Goal: Navigation & Orientation: Find specific page/section

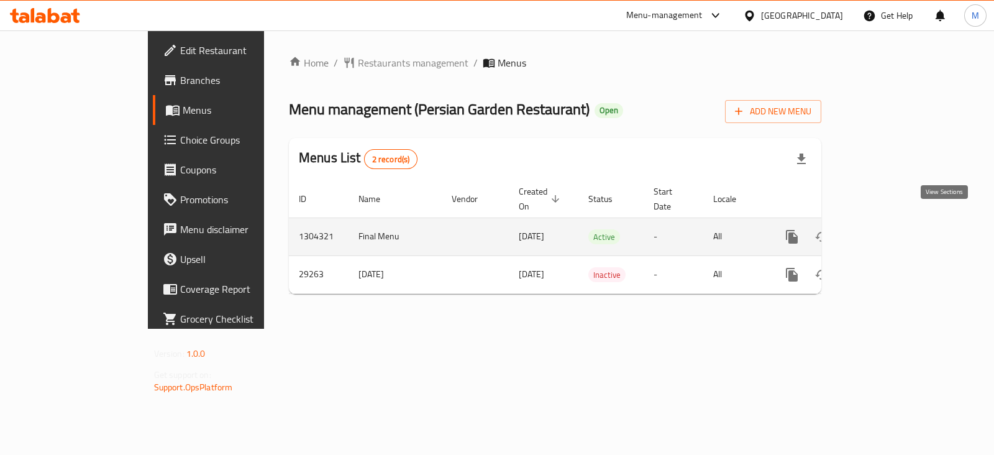
click at [889, 229] on icon "enhanced table" at bounding box center [881, 236] width 15 height 15
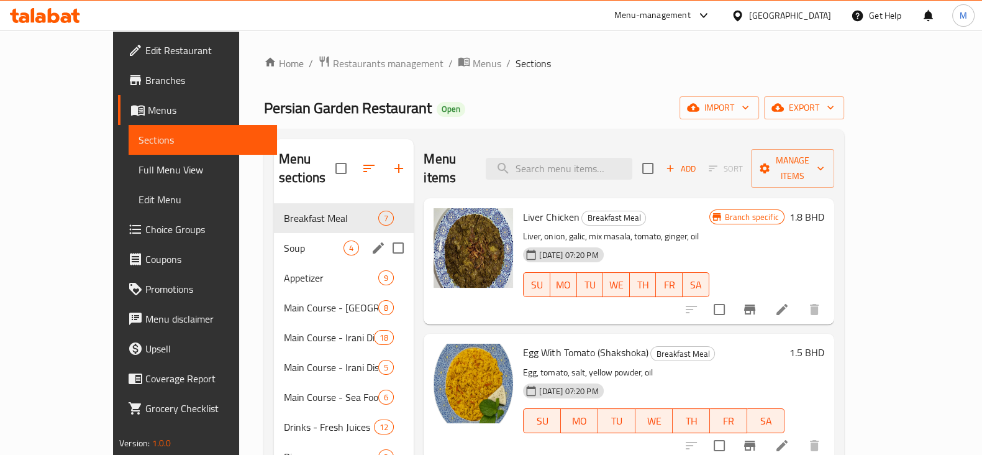
click at [274, 238] on div "Soup 4" at bounding box center [344, 248] width 140 height 30
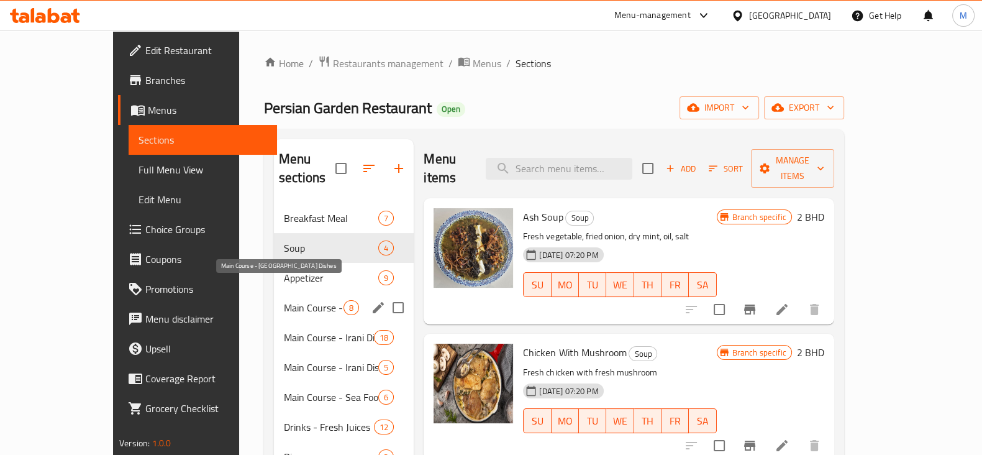
click at [284, 300] on span "Main Course - [GEOGRAPHIC_DATA] Dishes" at bounding box center [314, 307] width 60 height 15
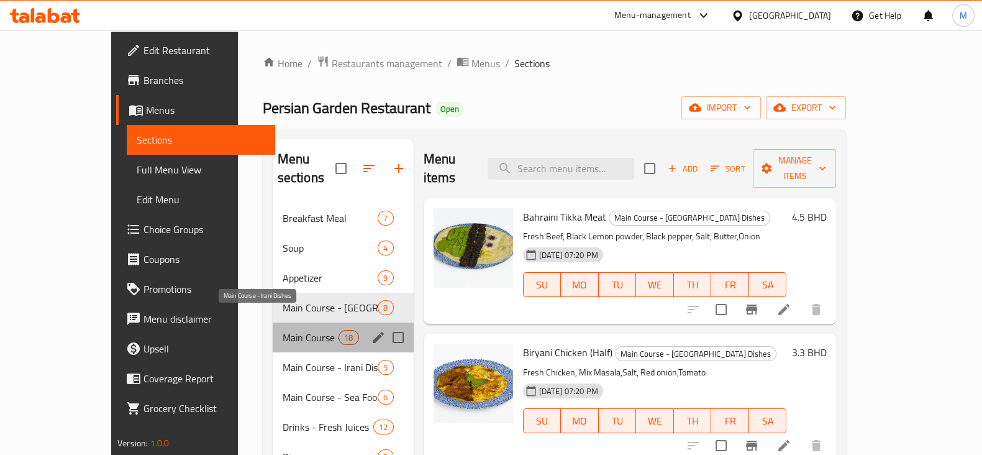
click at [283, 330] on span "Main Course - Irani Dishes" at bounding box center [311, 337] width 57 height 15
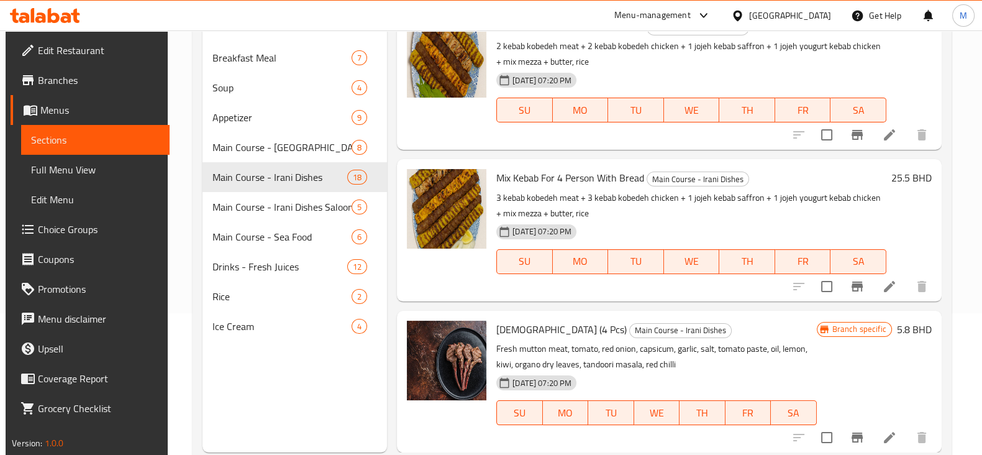
scroll to position [155, 0]
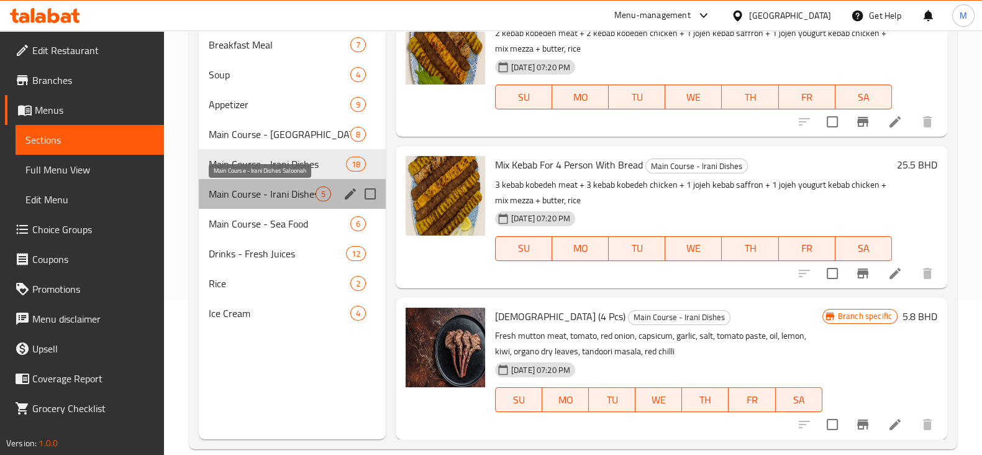
click at [286, 191] on span "Main Course - Irani Dishes Saloonah" at bounding box center [262, 193] width 107 height 15
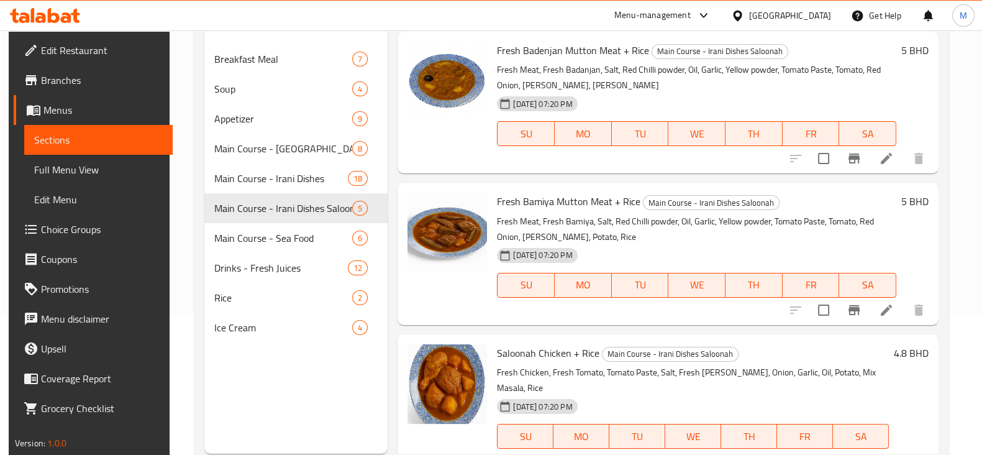
scroll to position [155, 0]
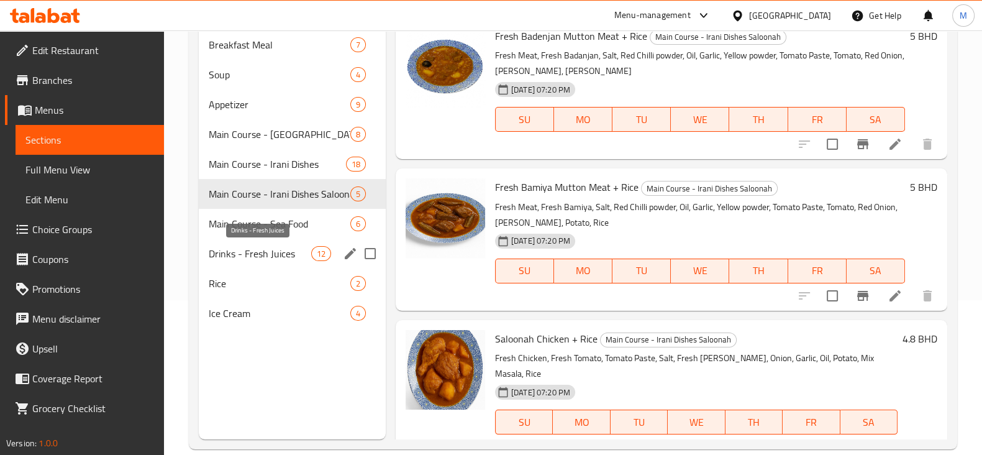
click at [255, 252] on span "Drinks - Fresh Juices" at bounding box center [260, 253] width 102 height 15
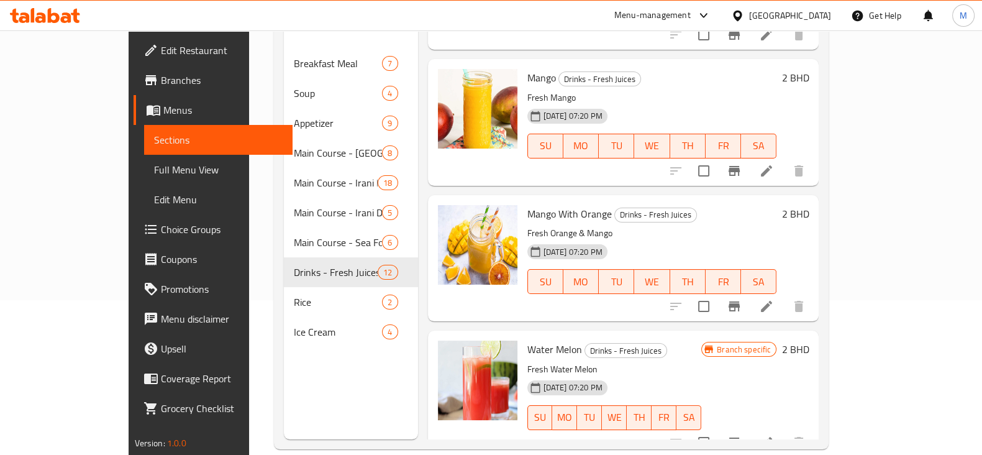
scroll to position [466, 0]
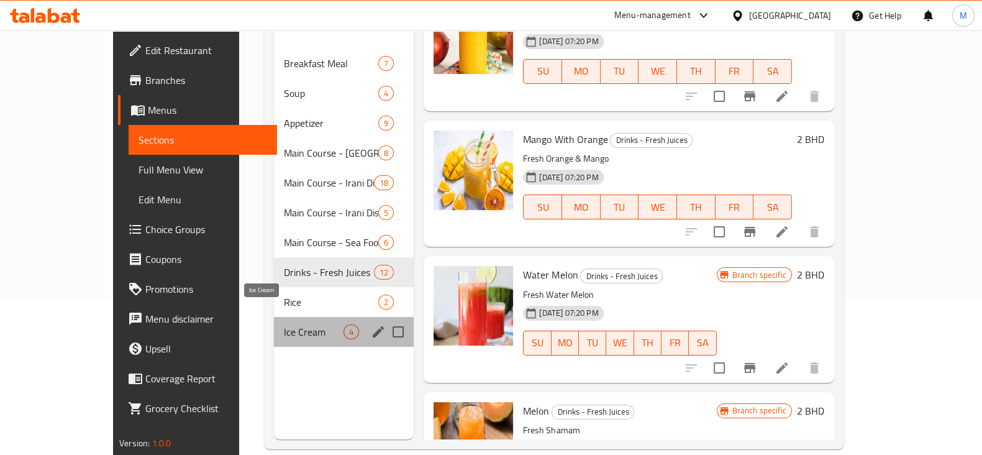
click at [284, 324] on span "Ice Cream" at bounding box center [314, 331] width 60 height 15
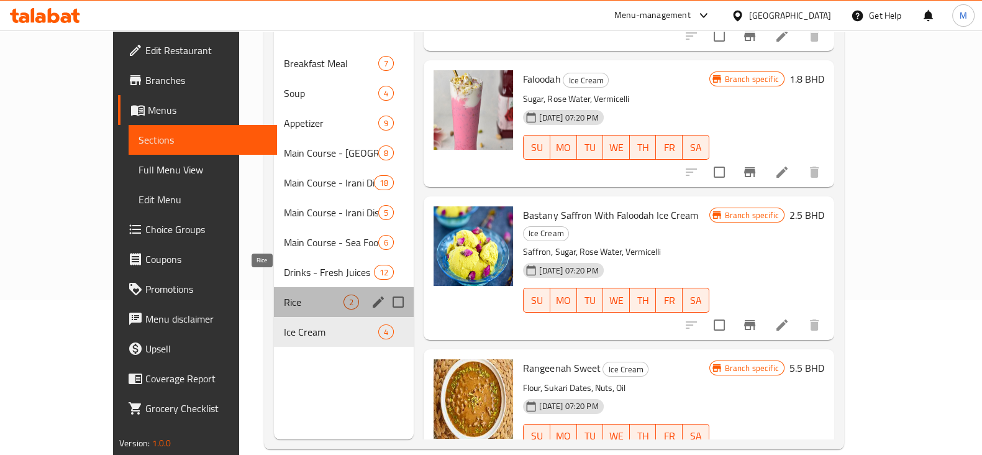
click at [284, 294] on span "Rice" at bounding box center [314, 301] width 60 height 15
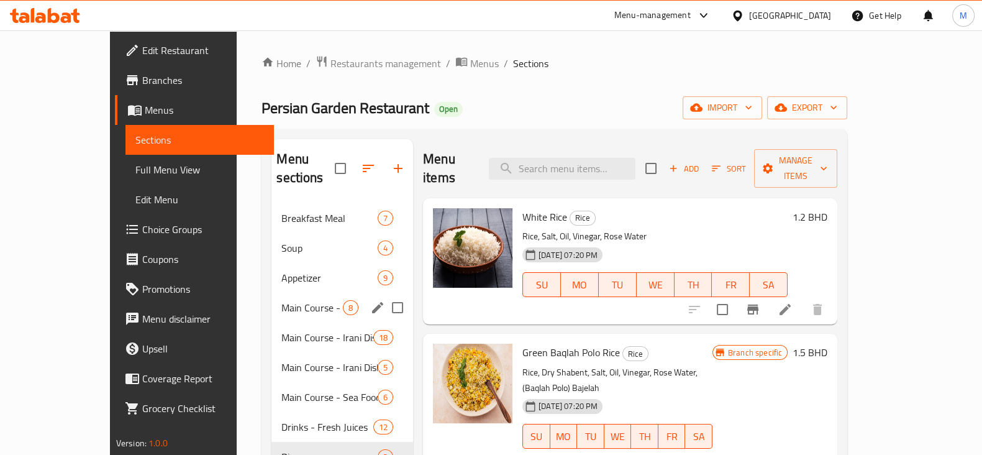
scroll to position [77, 0]
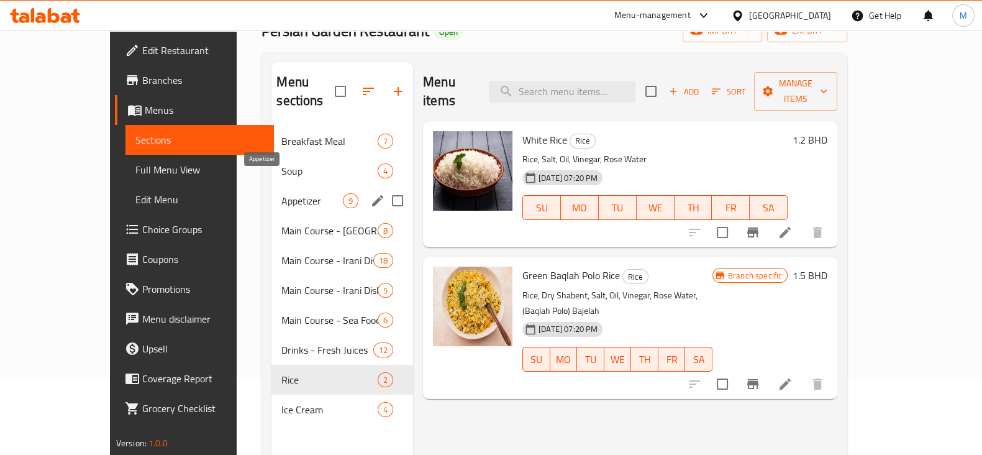
click at [281, 193] on span "Appetizer" at bounding box center [311, 200] width 61 height 15
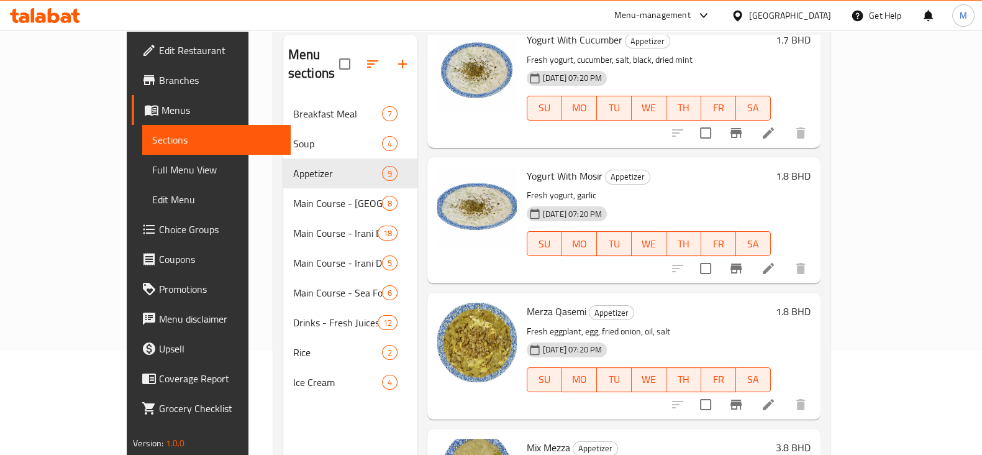
scroll to position [174, 0]
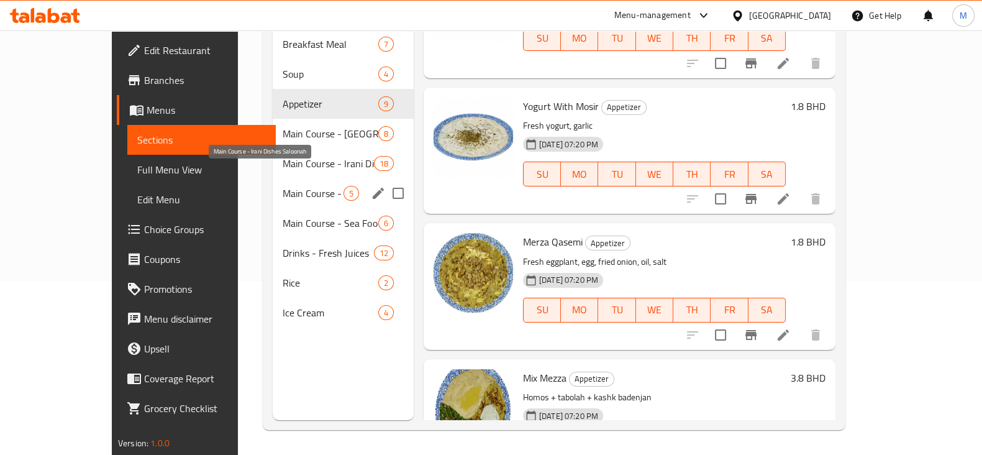
click at [283, 186] on span "Main Course - Irani Dishes Saloonah" at bounding box center [313, 193] width 60 height 15
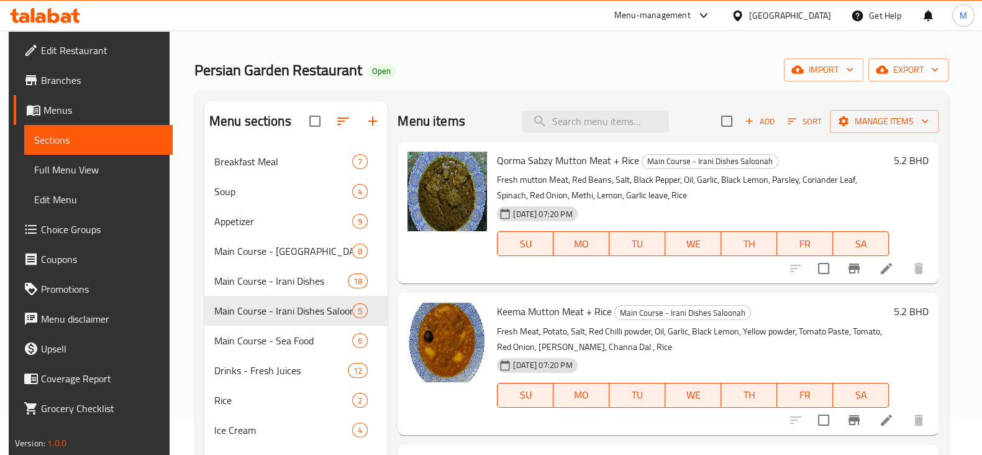
scroll to position [18, 0]
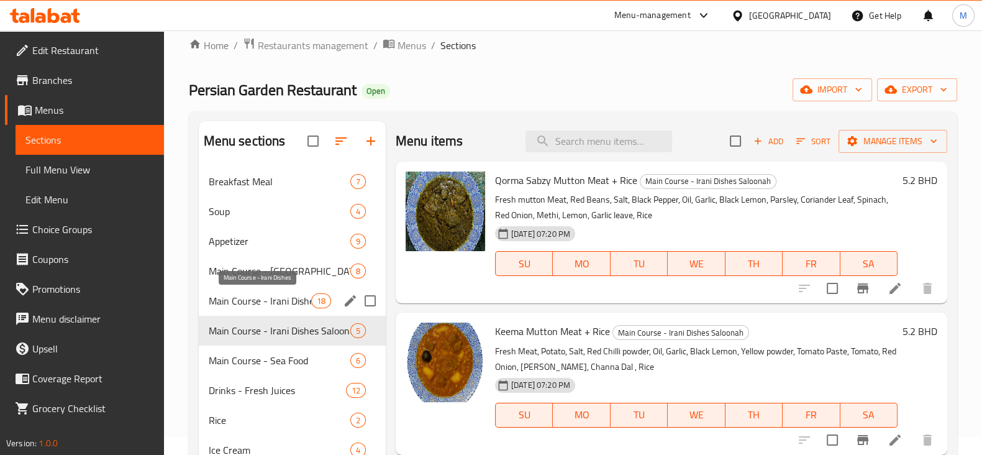
click at [277, 299] on span "Main Course - Irani Dishes" at bounding box center [260, 300] width 102 height 15
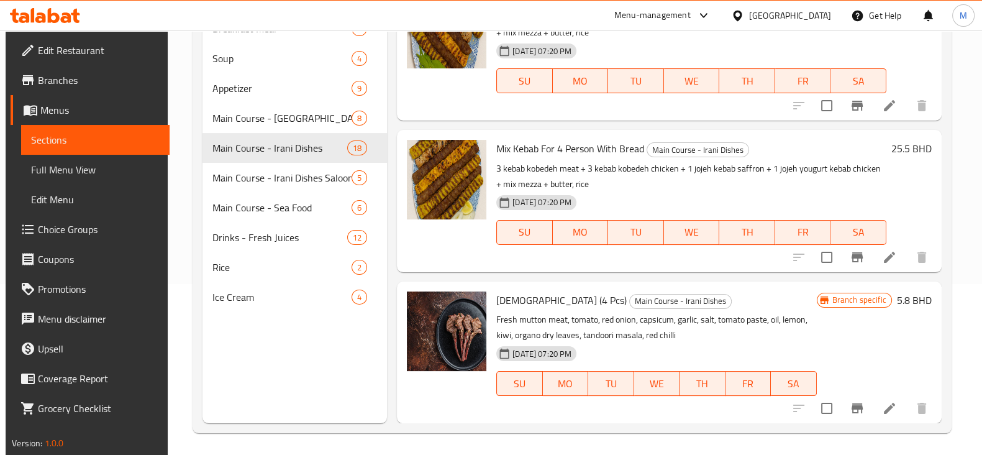
scroll to position [174, 0]
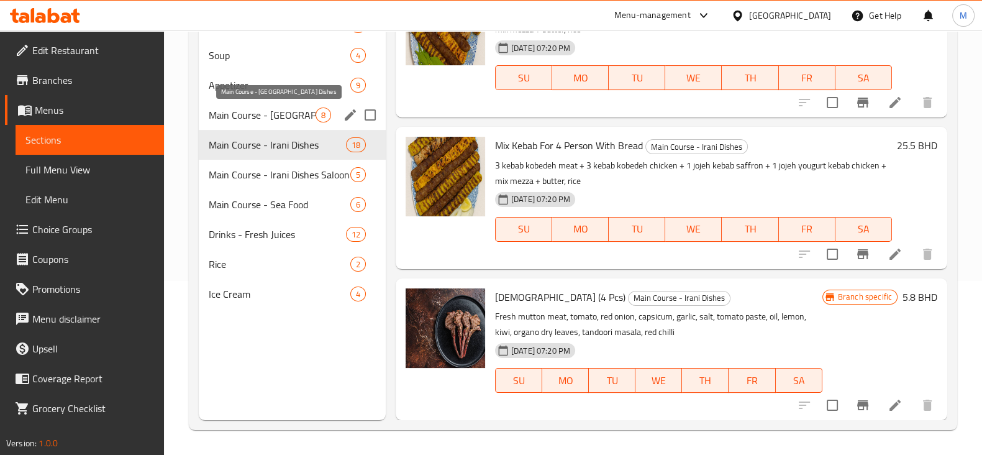
click at [278, 119] on span "Main Course - [GEOGRAPHIC_DATA] Dishes" at bounding box center [262, 114] width 107 height 15
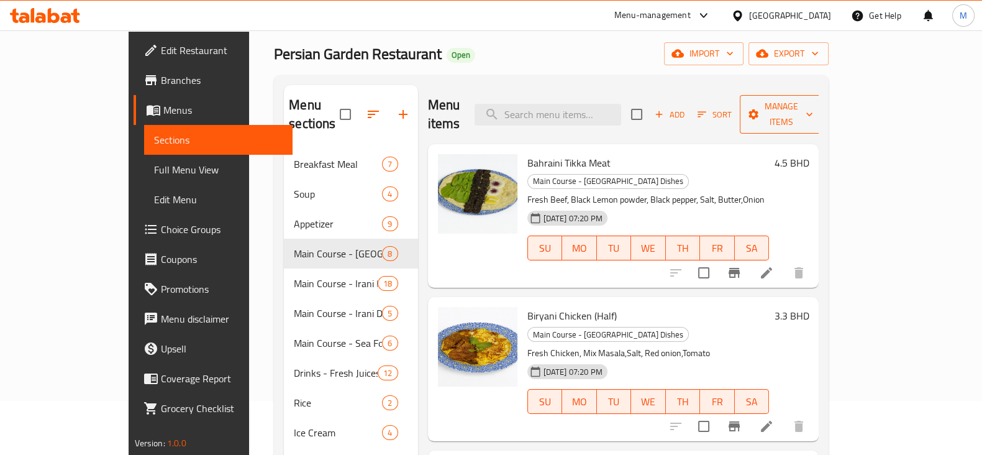
scroll to position [18, 0]
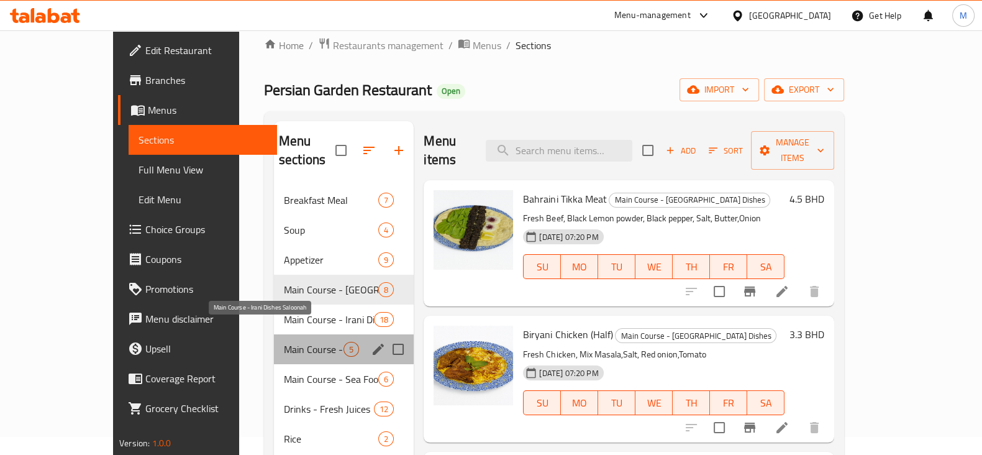
click at [284, 342] on span "Main Course - Irani Dishes Saloonah" at bounding box center [314, 349] width 60 height 15
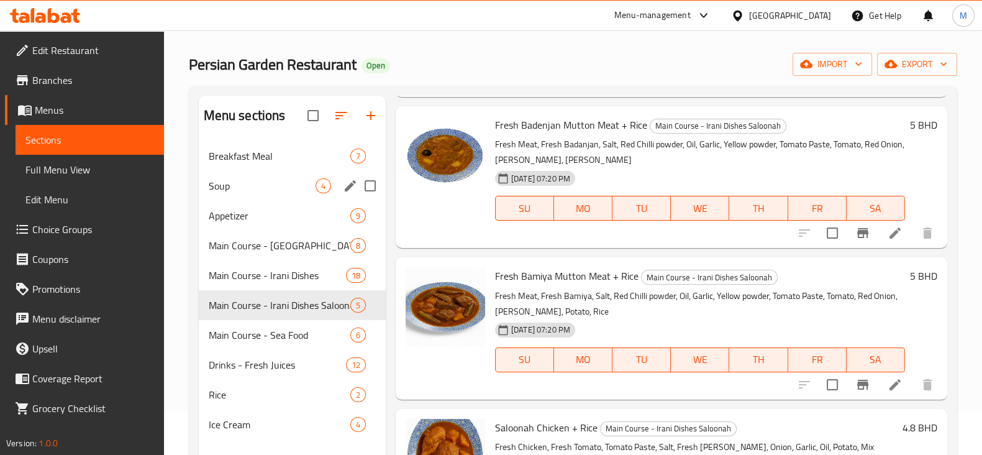
scroll to position [18, 0]
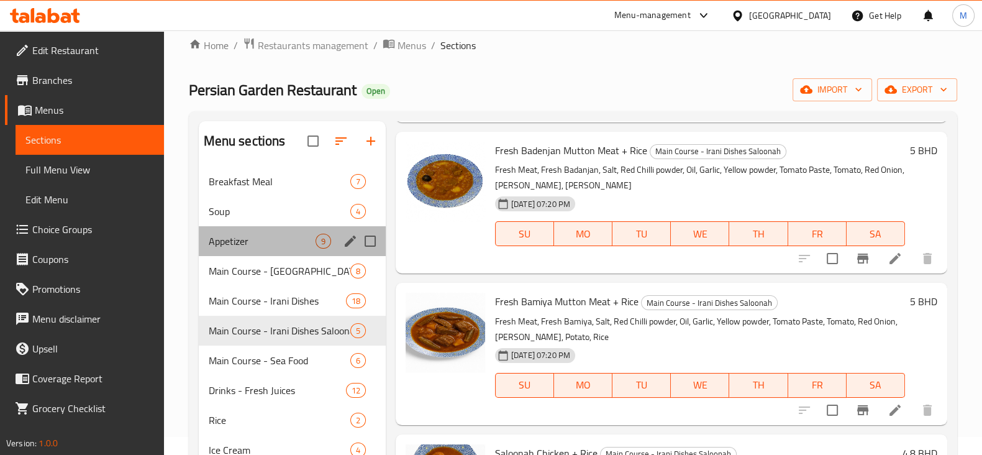
click at [261, 249] on div "Appetizer 9" at bounding box center [292, 241] width 187 height 30
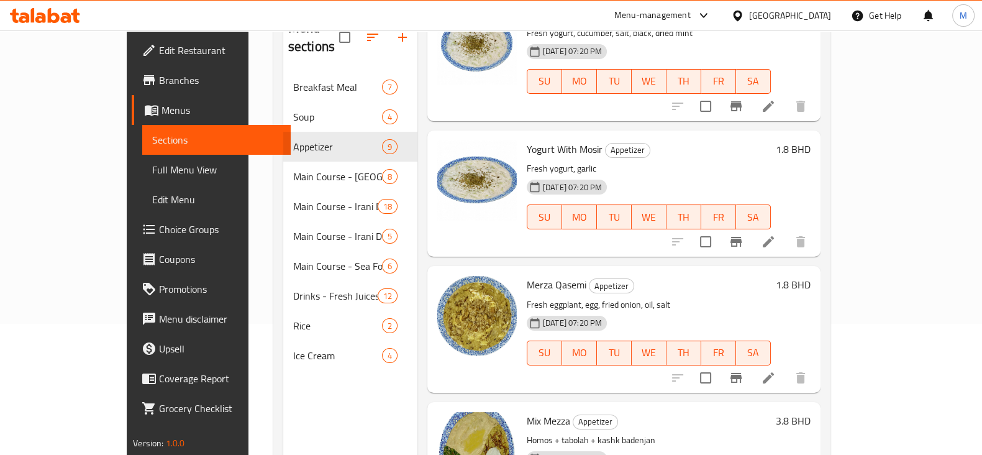
scroll to position [96, 0]
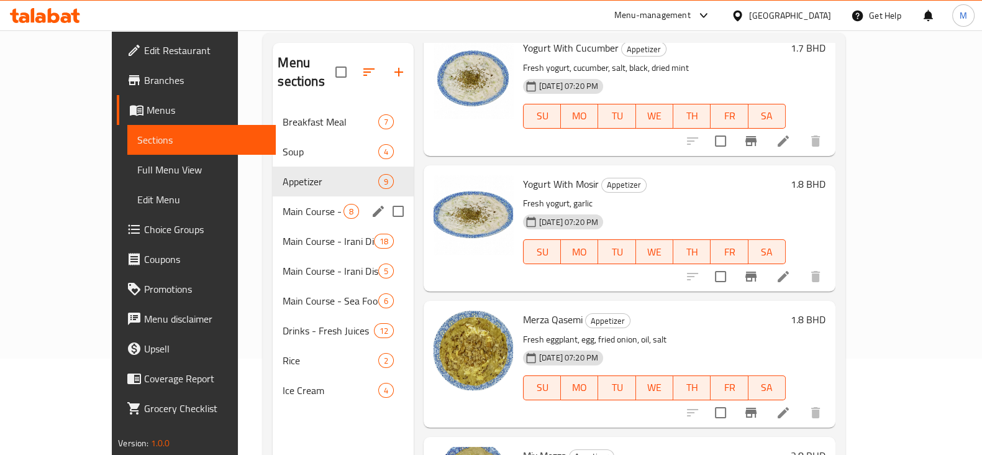
click at [273, 200] on div "Main Course - [GEOGRAPHIC_DATA] Dishes 8" at bounding box center [343, 211] width 140 height 30
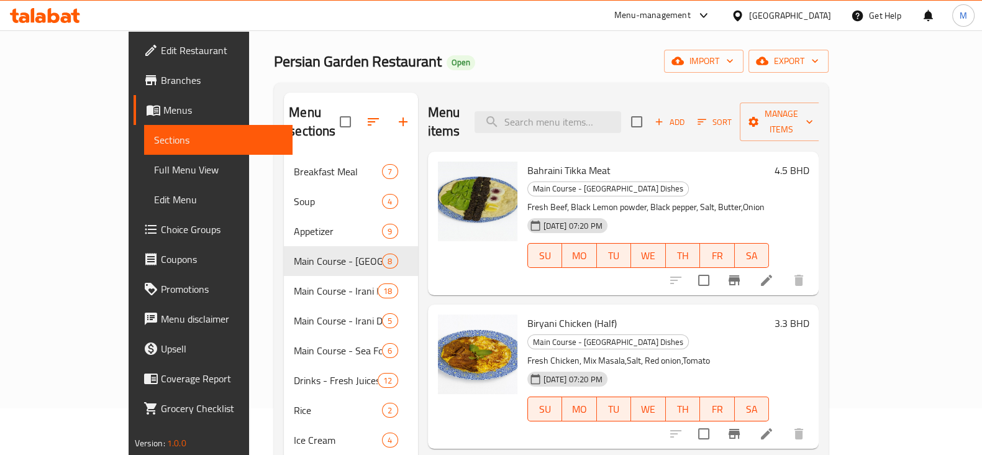
scroll to position [18, 0]
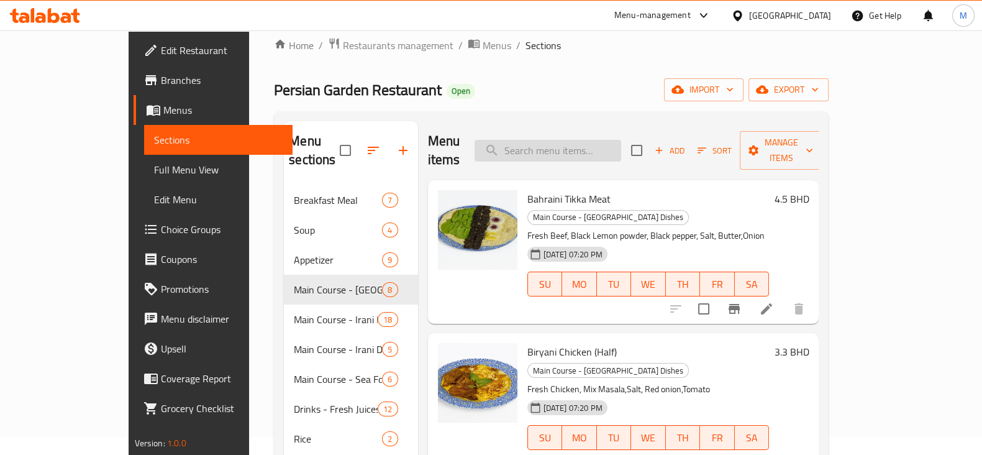
click at [580, 147] on input "search" at bounding box center [547, 151] width 147 height 22
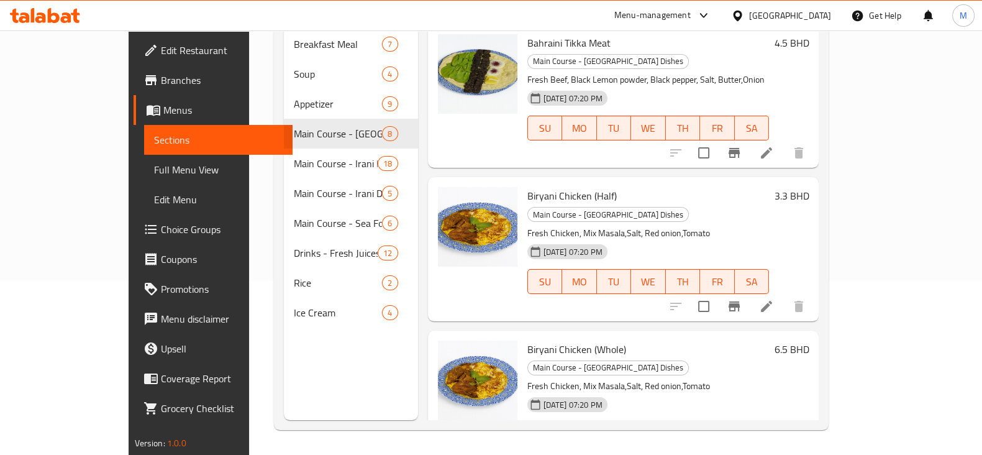
scroll to position [0, 0]
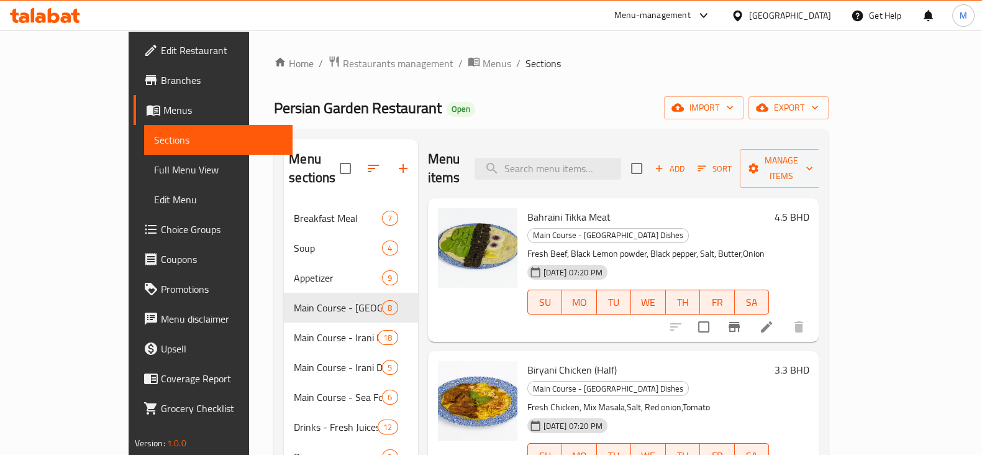
click at [641, 65] on ol "Home / Restaurants management / Menus / Sections" at bounding box center [551, 63] width 555 height 16
click at [640, 73] on div "Home / Restaurants management / Menus / Sections Persian Garden Restaurant Open…" at bounding box center [551, 329] width 555 height 548
